Goal: Navigation & Orientation: Find specific page/section

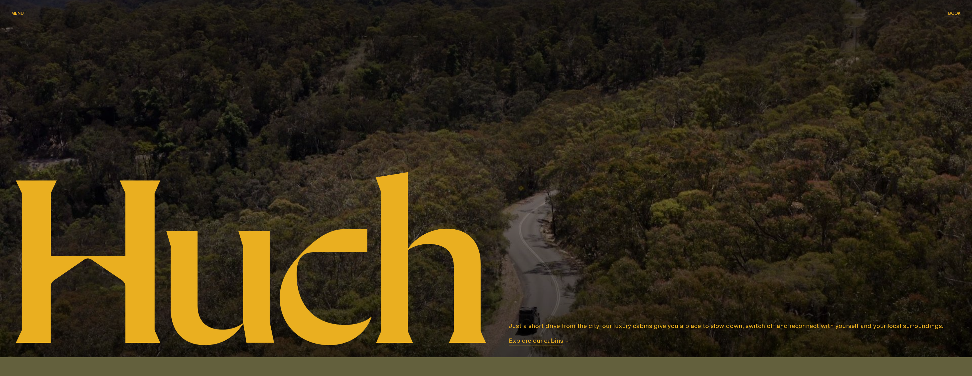
click at [18, 12] on div "Menu Menu" at bounding box center [17, 13] width 12 height 4
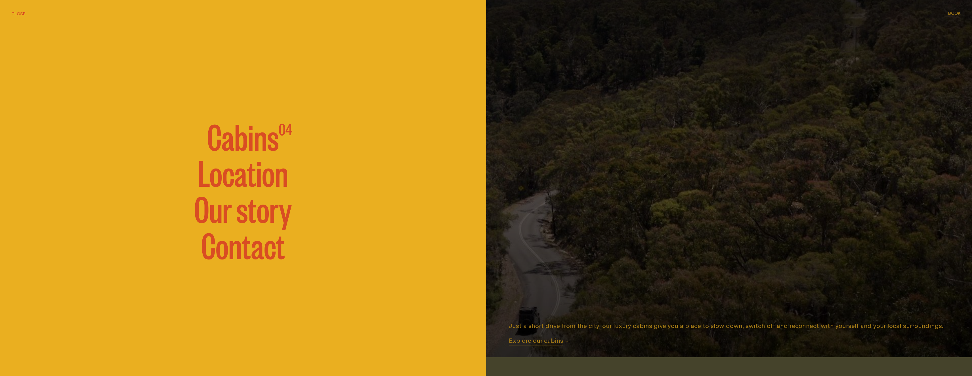
click at [233, 183] on link "Location" at bounding box center [243, 171] width 91 height 34
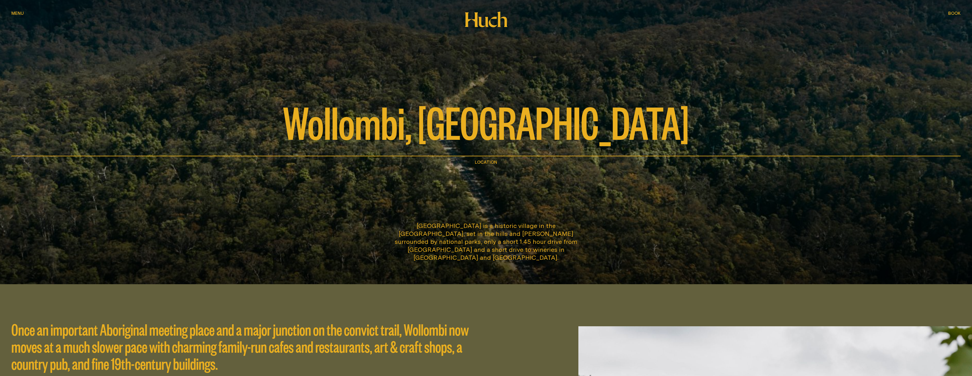
click at [485, 162] on h1 "Location" at bounding box center [486, 161] width 22 height 7
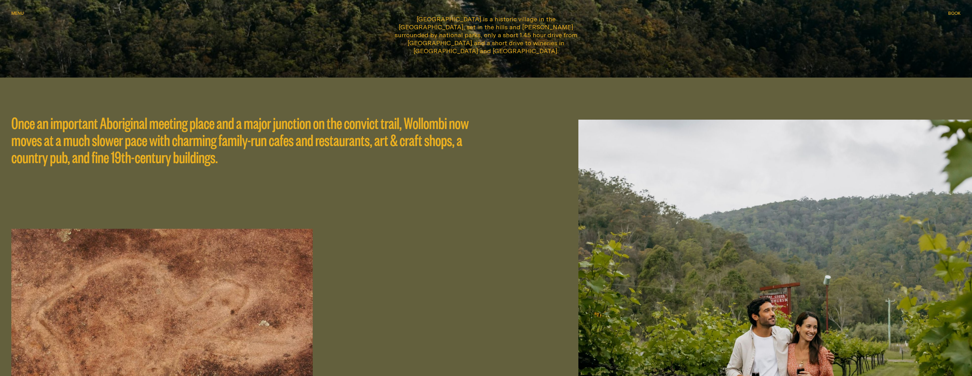
scroll to position [170, 0]
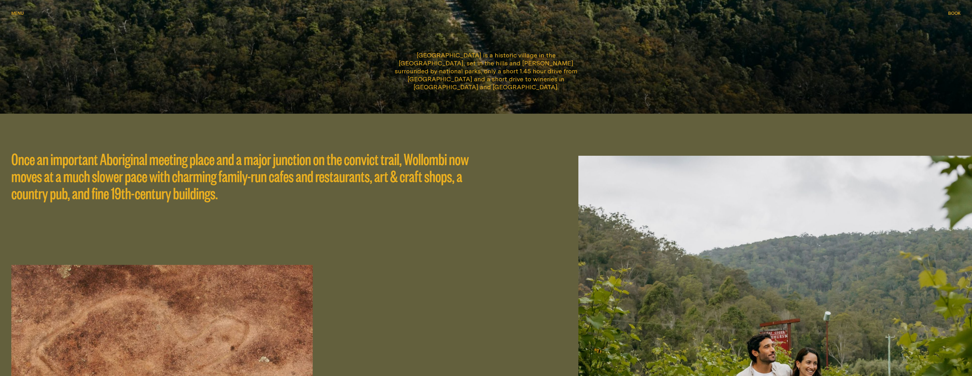
click at [489, 84] on p "[GEOGRAPHIC_DATA] is a historic village in the [GEOGRAPHIC_DATA], set in the hi…" at bounding box center [486, 71] width 191 height 40
click at [478, 70] on p "[GEOGRAPHIC_DATA] is a historic village in the [GEOGRAPHIC_DATA], set in the hi…" at bounding box center [486, 71] width 191 height 40
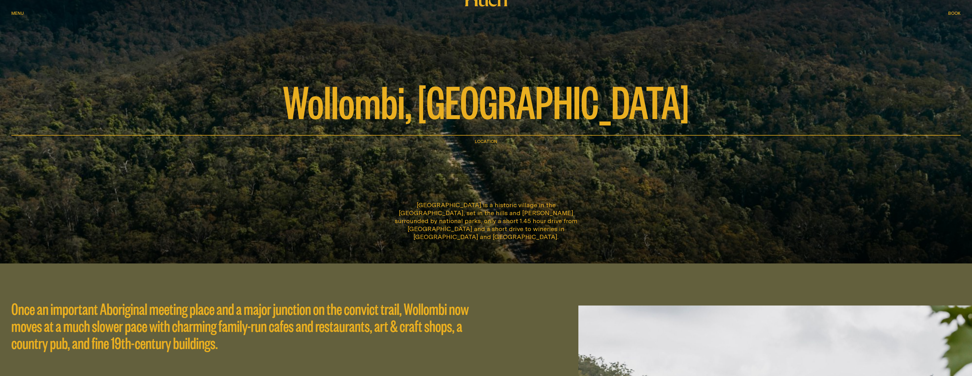
scroll to position [0, 0]
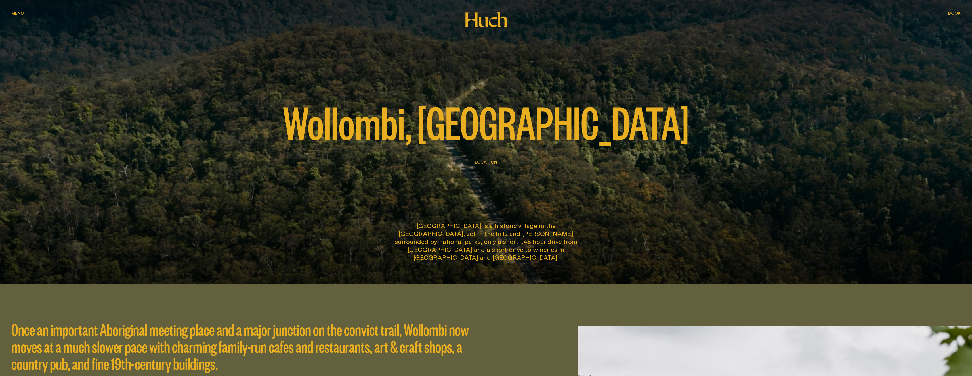
click at [25, 10] on div "Wollombi, [GEOGRAPHIC_DATA]" at bounding box center [486, 78] width 950 height 156
click at [20, 12] on div "Menu Menu" at bounding box center [17, 13] width 12 height 4
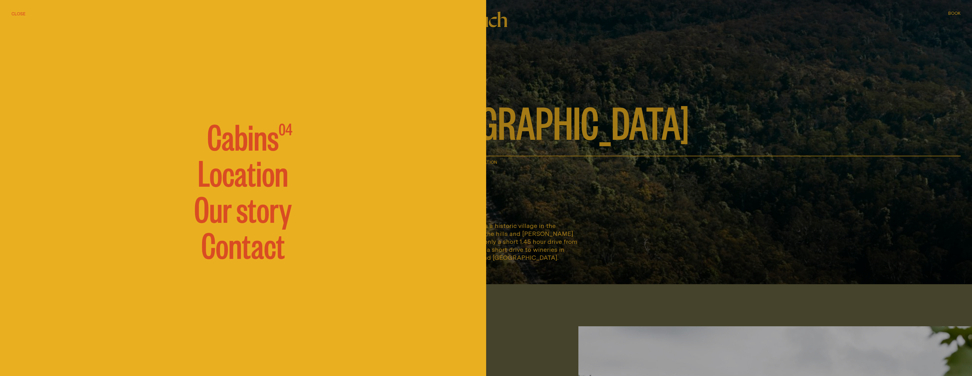
click at [242, 214] on link "Our story" at bounding box center [243, 207] width 98 height 34
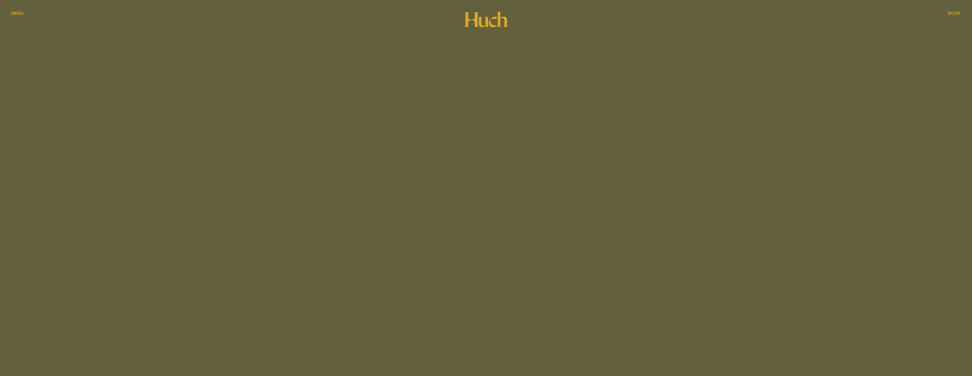
click at [17, 12] on div "Menu Menu" at bounding box center [17, 13] width 12 height 4
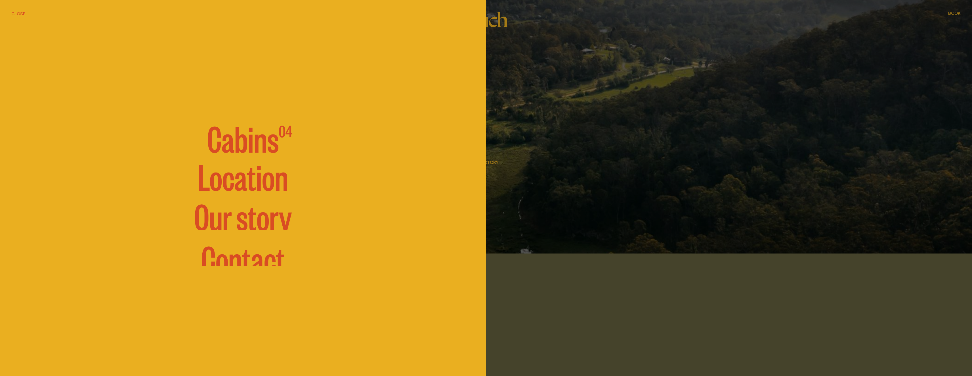
click at [241, 183] on link "Location" at bounding box center [243, 175] width 91 height 34
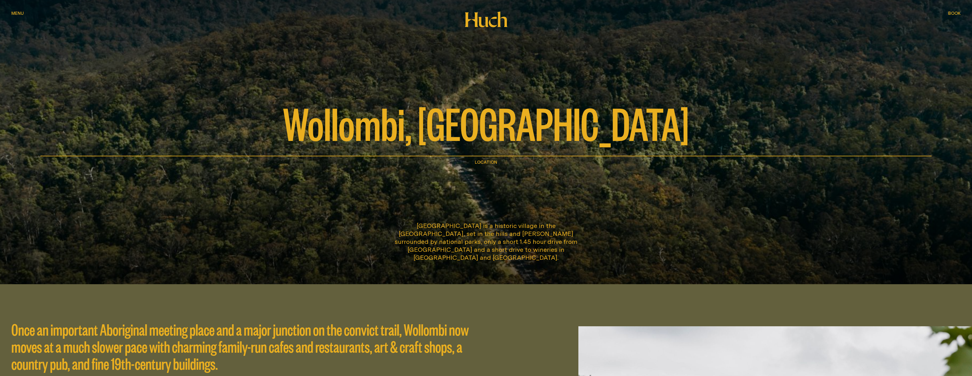
click at [385, 139] on span "Wollombi, [GEOGRAPHIC_DATA]" at bounding box center [486, 122] width 406 height 45
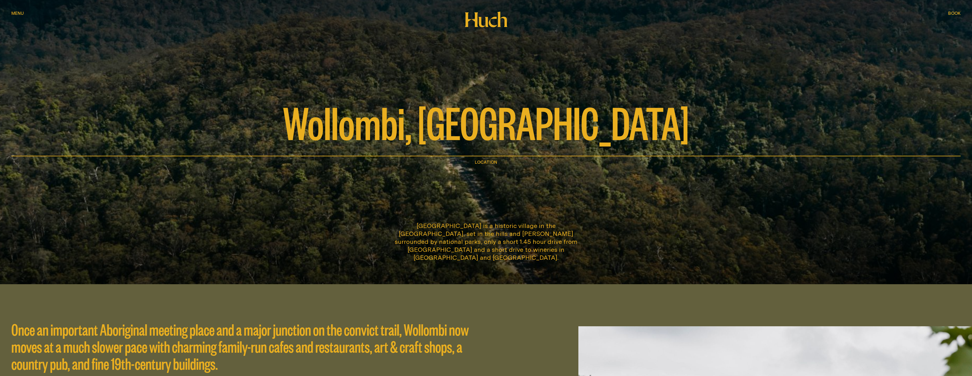
click at [420, 134] on span "Wollombi, [GEOGRAPHIC_DATA]" at bounding box center [486, 121] width 406 height 45
